Goal: Check status: Check status

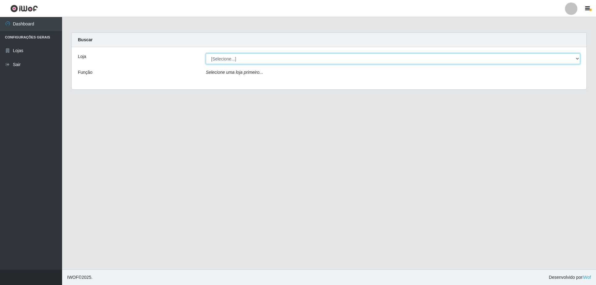
click at [302, 55] on select "[Selecione...] Atacado Vem - Loja 31 [GEOGRAPHIC_DATA]" at bounding box center [393, 58] width 374 height 11
select select "437"
click at [206, 53] on select "[Selecione...] Atacado Vem - Loja 31 [GEOGRAPHIC_DATA]" at bounding box center [393, 58] width 374 height 11
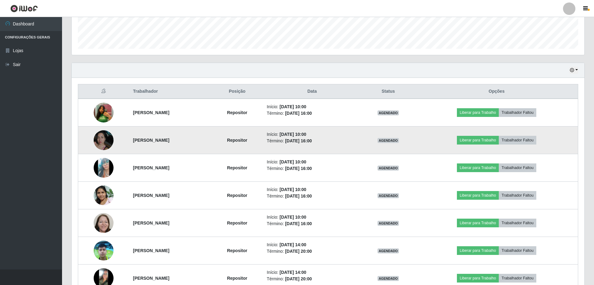
scroll to position [169, 0]
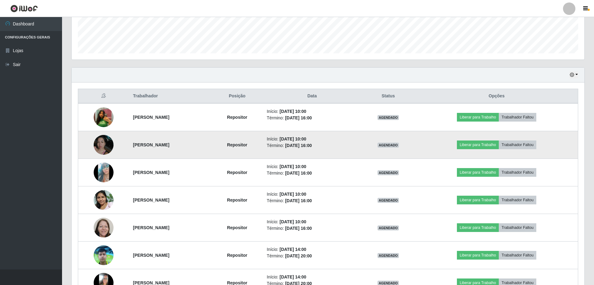
click at [111, 145] on img at bounding box center [104, 144] width 20 height 35
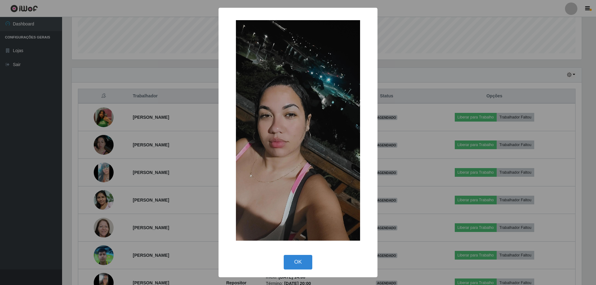
click at [170, 153] on div "× OK Cancel" at bounding box center [298, 142] width 596 height 285
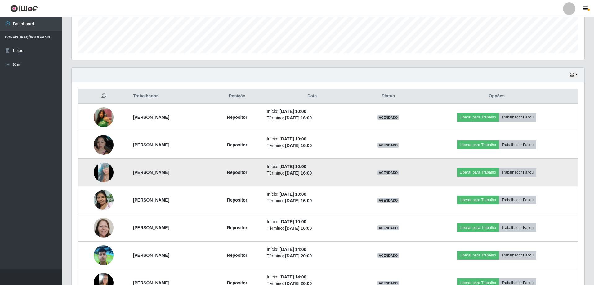
scroll to position [200, 0]
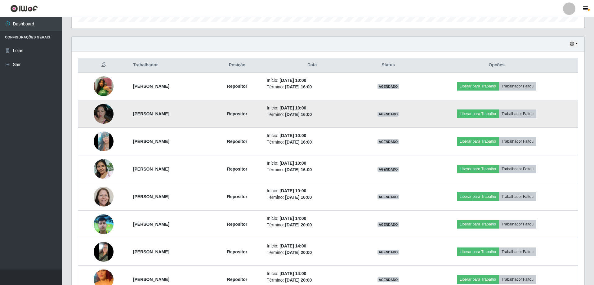
click at [97, 109] on img at bounding box center [104, 113] width 20 height 35
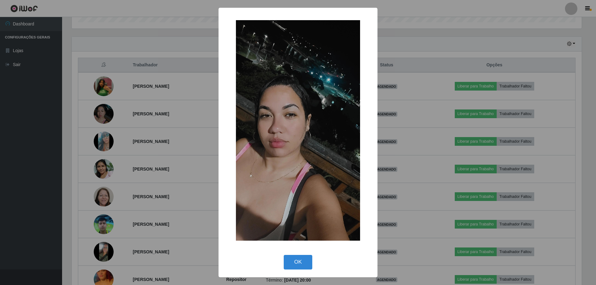
click at [189, 120] on div "× OK Cancel" at bounding box center [298, 142] width 596 height 285
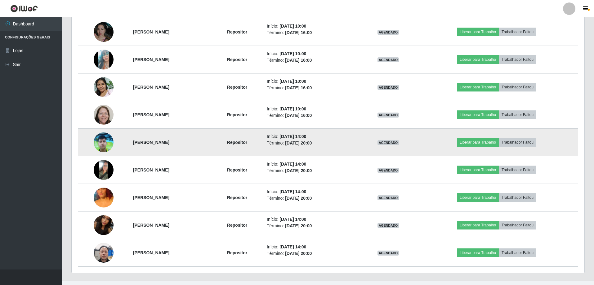
scroll to position [293, 0]
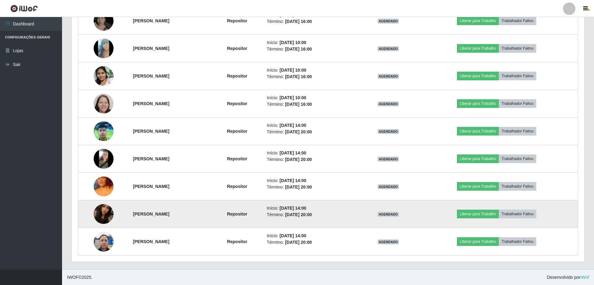
click at [110, 211] on img at bounding box center [104, 213] width 20 height 35
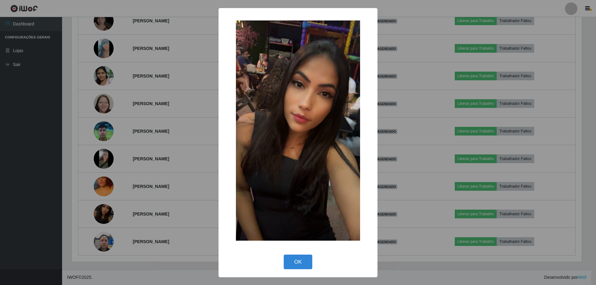
click at [129, 179] on div "× OK Cancel" at bounding box center [298, 142] width 596 height 285
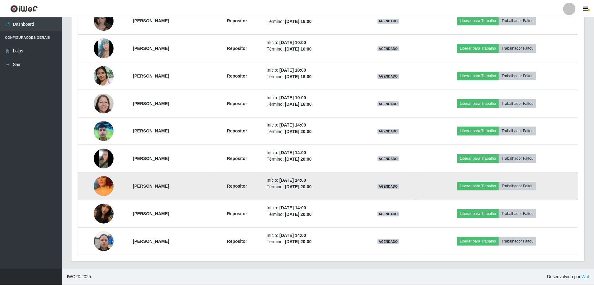
scroll to position [129, 513]
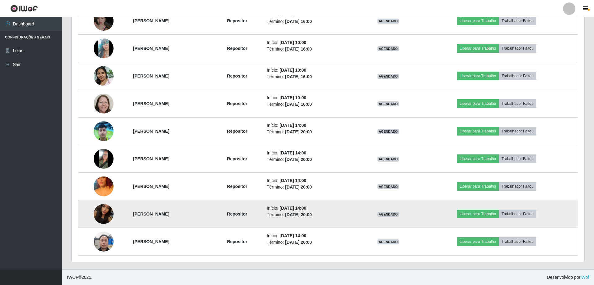
click at [109, 214] on img at bounding box center [104, 213] width 20 height 35
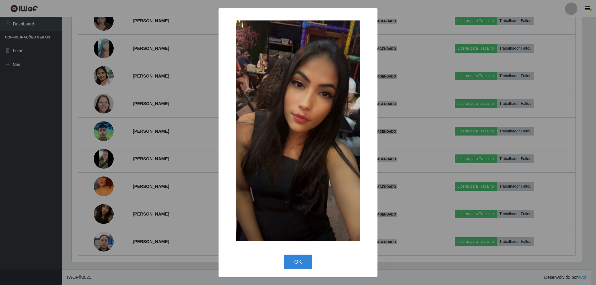
click at [157, 120] on div "× OK Cancel" at bounding box center [298, 142] width 596 height 285
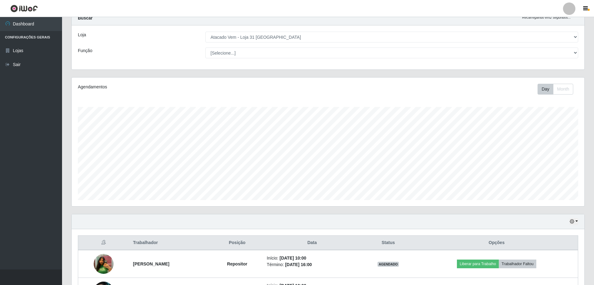
scroll to position [0, 0]
